Goal: Information Seeking & Learning: Learn about a topic

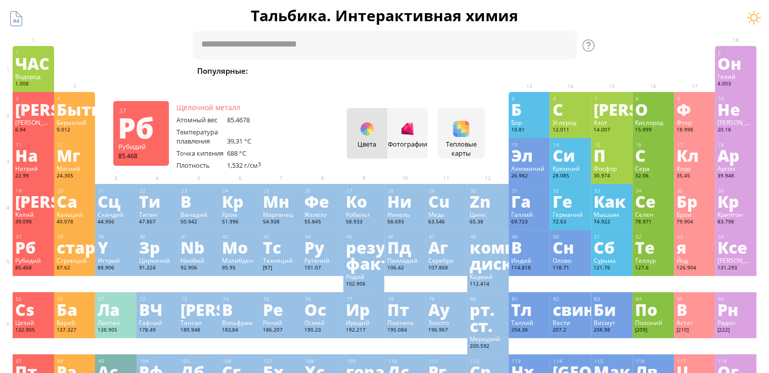
click at [21, 247] on font "Рб" at bounding box center [25, 246] width 21 height 23
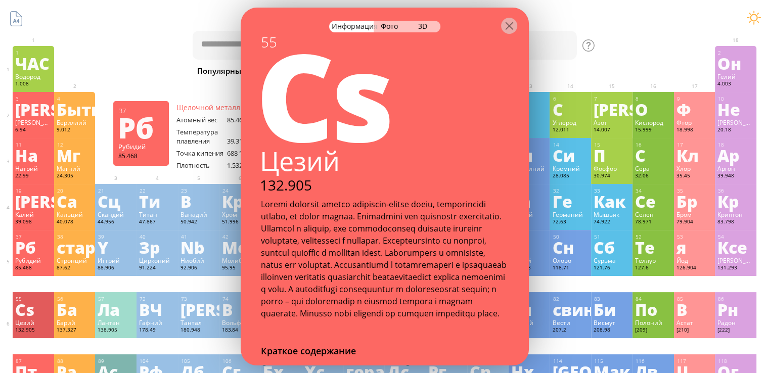
click at [41, 249] on div "Рб" at bounding box center [33, 247] width 36 height 16
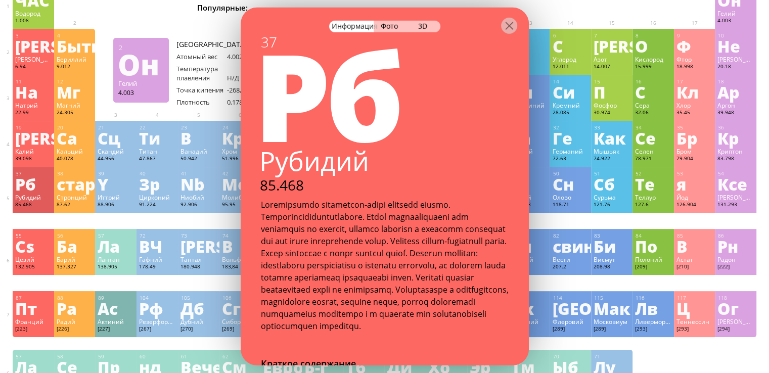
scroll to position [50, 0]
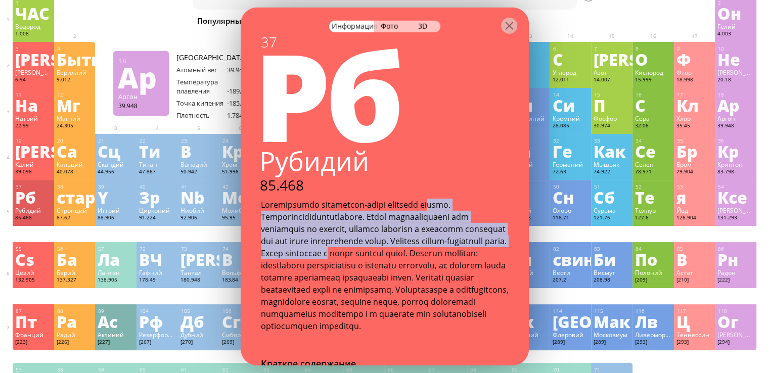
drag, startPoint x: 446, startPoint y: 249, endPoint x: 447, endPoint y: 199, distance: 50.5
click at [447, 199] on div "37 Рб Рубидий 85.468" at bounding box center [385, 182] width 288 height 299
click at [447, 205] on font at bounding box center [385, 265] width 248 height 132
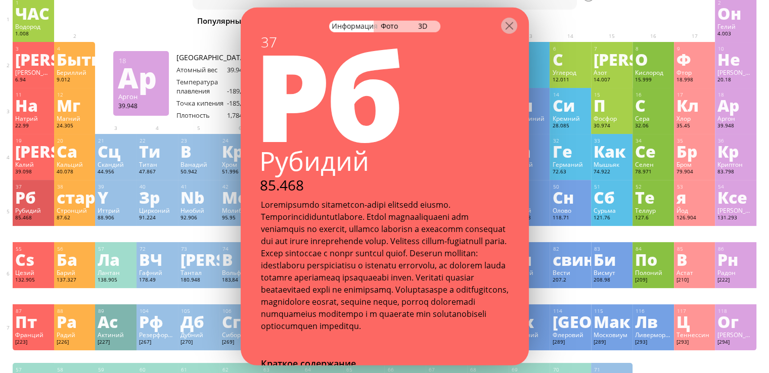
drag, startPoint x: 494, startPoint y: 154, endPoint x: 494, endPoint y: 164, distance: 10.1
click at [494, 164] on div "Рубидий" at bounding box center [383, 161] width 289 height 35
click at [366, 329] on font at bounding box center [385, 265] width 248 height 132
click at [336, 350] on div "37 Рб Рубидий 85.468 Краткое содержание Символ Рб Имя Рубидий Латинское названи…" at bounding box center [385, 187] width 288 height 358
click at [296, 331] on font at bounding box center [385, 265] width 248 height 132
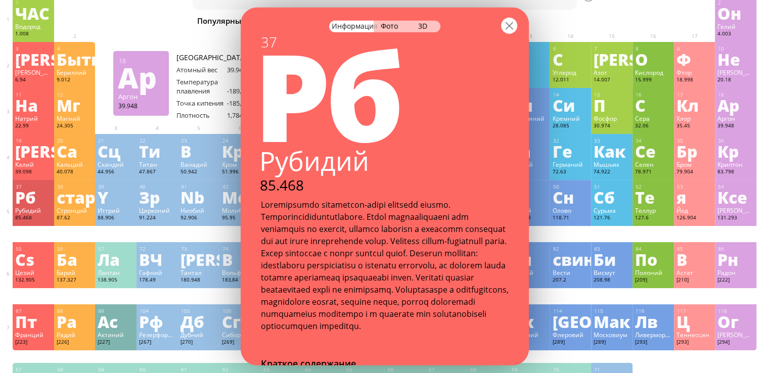
click at [505, 27] on div at bounding box center [509, 26] width 16 height 16
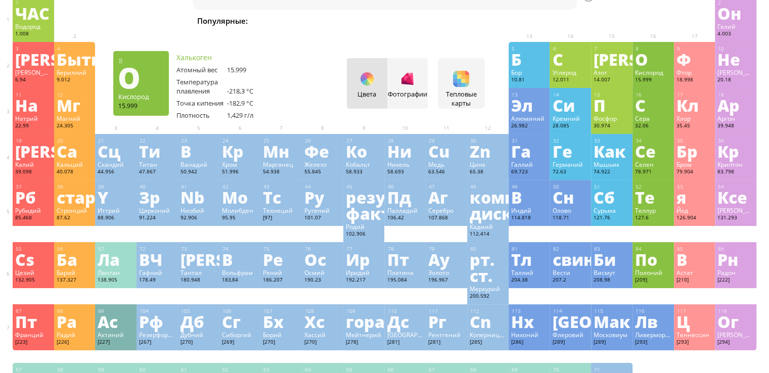
click at [665, 68] on div "8 О Кислород 15.999 −2, −1, 0, +1, +2 −2, −1, 0, +1, +2 -218,3 °С -182,9 °С 1,4…" at bounding box center [652, 65] width 41 height 46
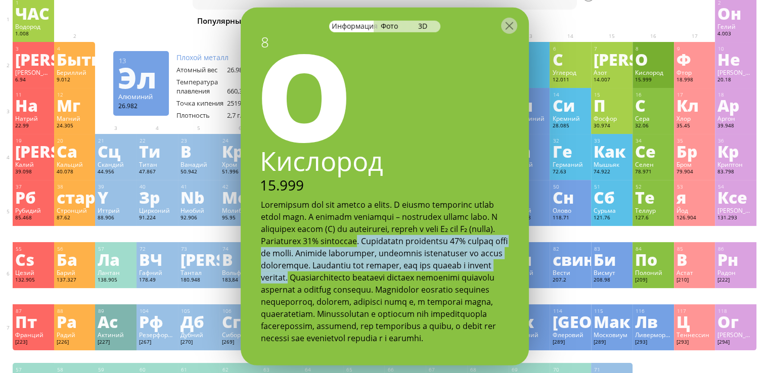
drag, startPoint x: 424, startPoint y: 276, endPoint x: 424, endPoint y: 254, distance: 22.7
click at [425, 253] on font at bounding box center [384, 271] width 247 height 145
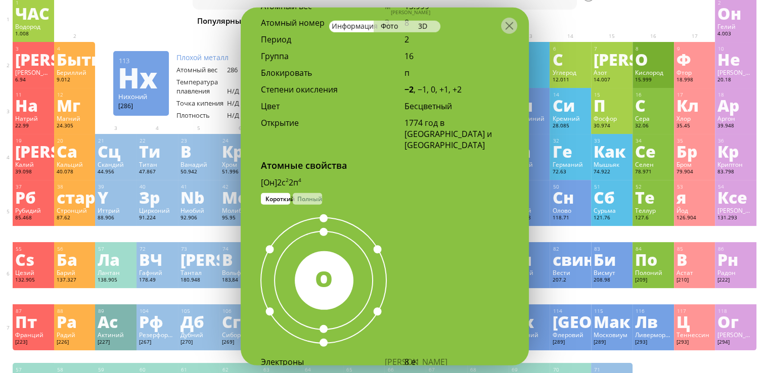
scroll to position [455, 0]
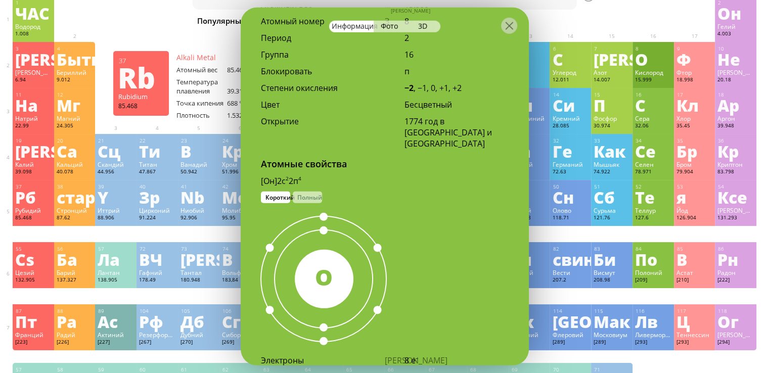
click at [48, 204] on div "Рб" at bounding box center [33, 197] width 36 height 16
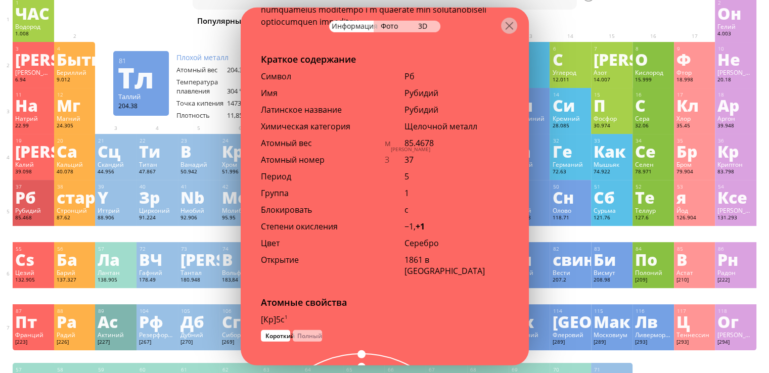
scroll to position [303, 0]
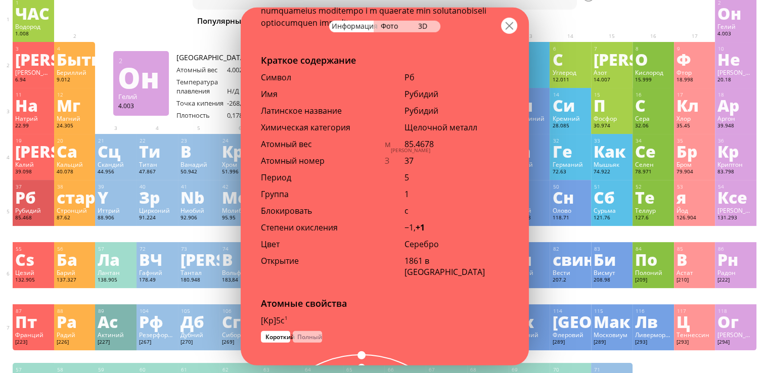
click at [514, 19] on div at bounding box center [509, 26] width 16 height 16
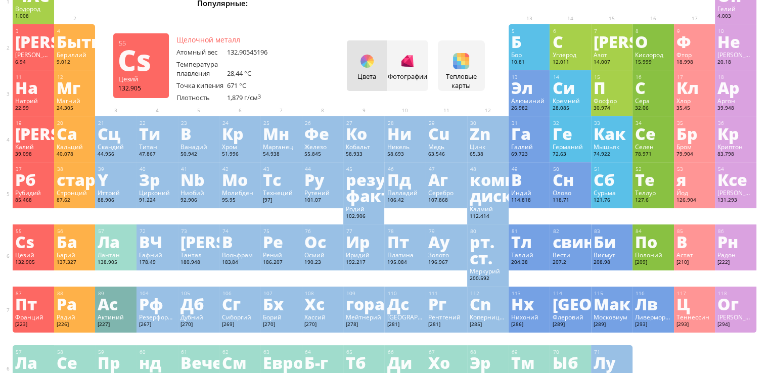
scroll to position [50, 0]
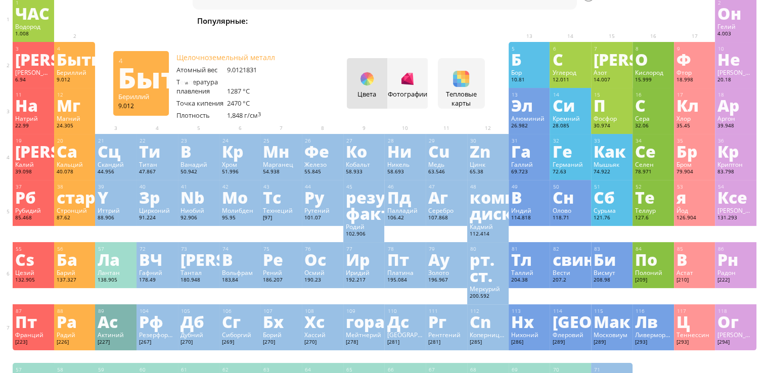
click at [78, 66] on font "Быть" at bounding box center [79, 59] width 44 height 23
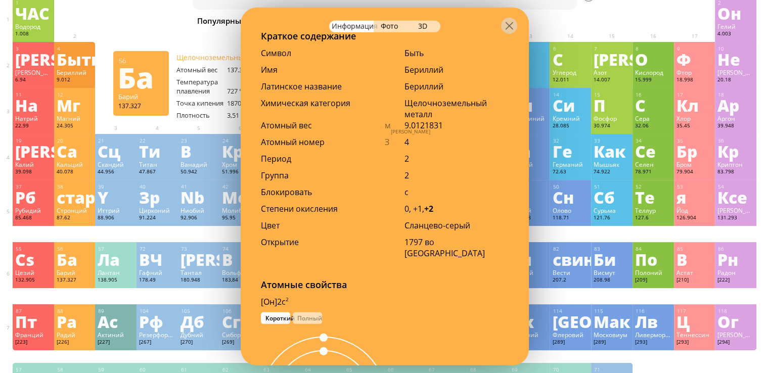
click at [72, 253] on font "Ба" at bounding box center [67, 259] width 21 height 23
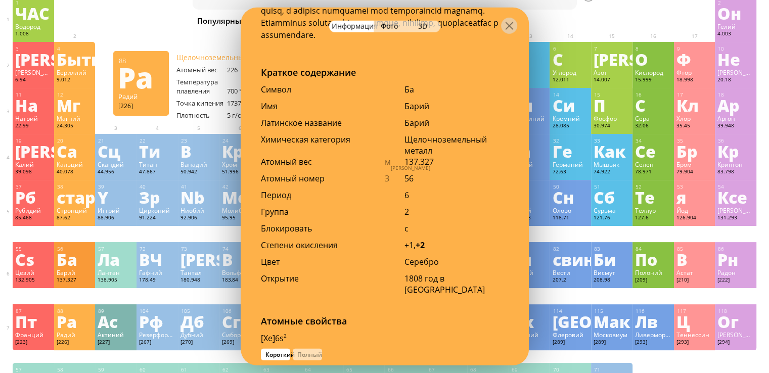
click at [75, 318] on font "Ра" at bounding box center [67, 321] width 20 height 23
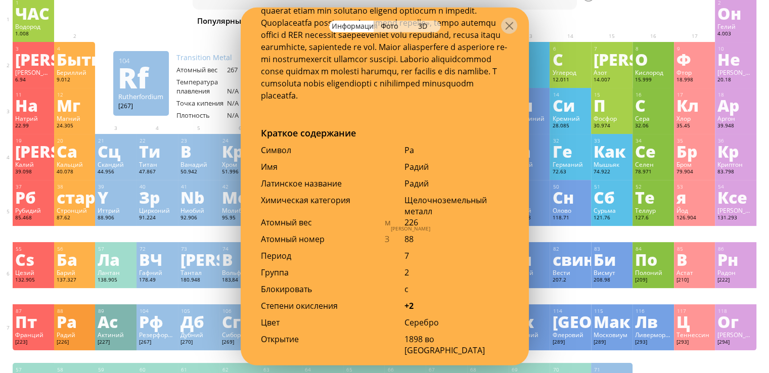
click at [145, 333] on font "Рф" at bounding box center [151, 321] width 24 height 23
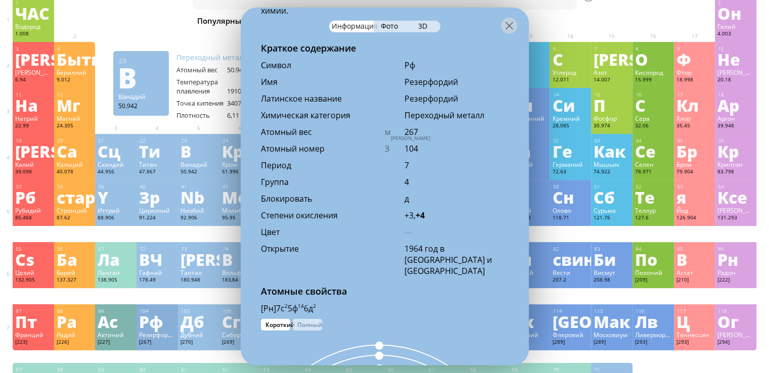
click at [187, 156] on font "В" at bounding box center [185, 150] width 11 height 23
